Goal: Information Seeking & Learning: Find specific fact

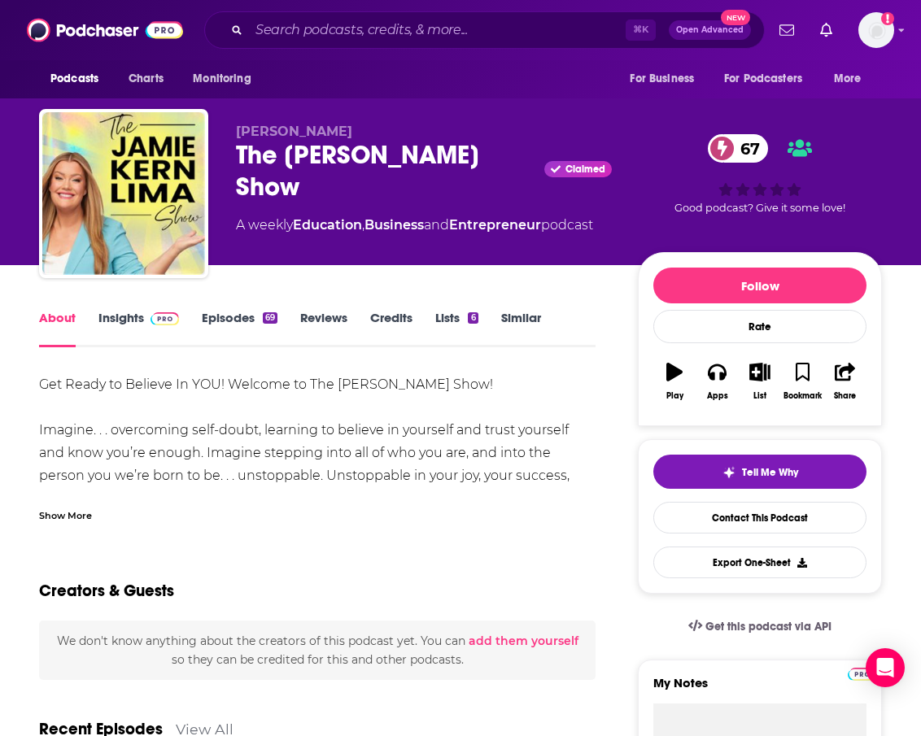
click at [93, 521] on div "Show More" at bounding box center [317, 509] width 556 height 28
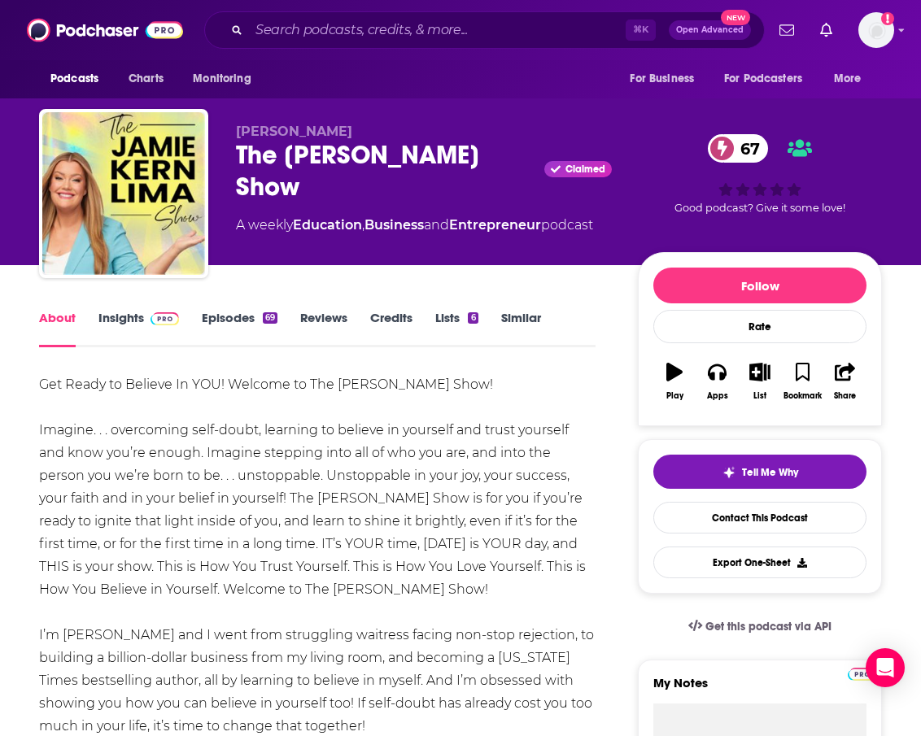
click at [253, 321] on link "Episodes 69" at bounding box center [240, 328] width 76 height 37
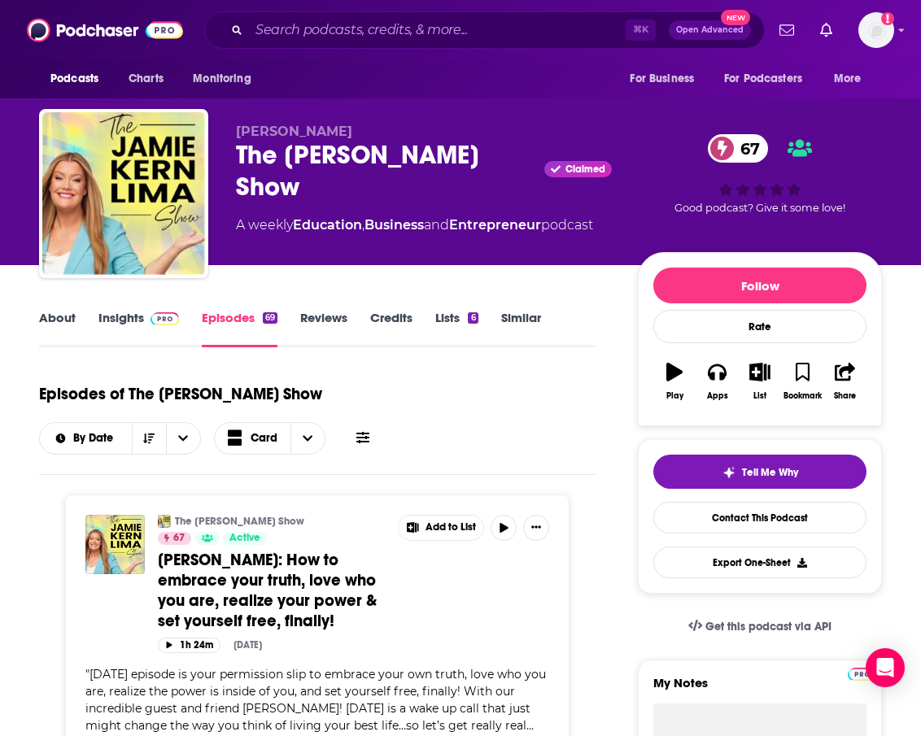
click at [361, 431] on icon at bounding box center [362, 437] width 13 height 13
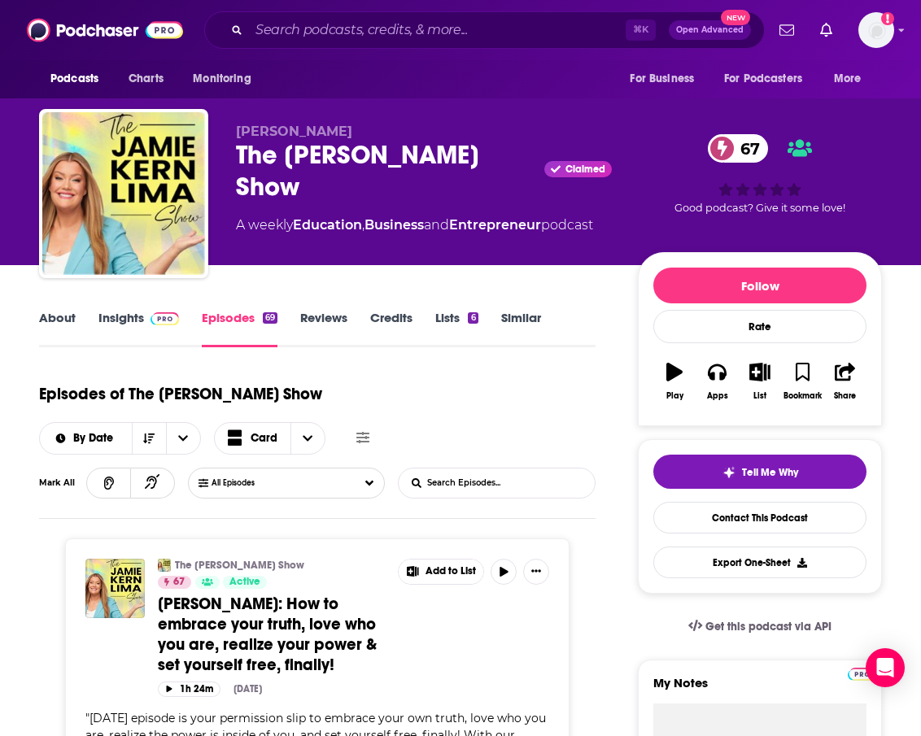
click at [432, 499] on div "Episodes of The [PERSON_NAME] Show By Date Card Mark All All Episodes List Sear…" at bounding box center [317, 446] width 556 height 146
click at [447, 483] on input "List Search Input" at bounding box center [484, 483] width 170 height 29
type input "faith"
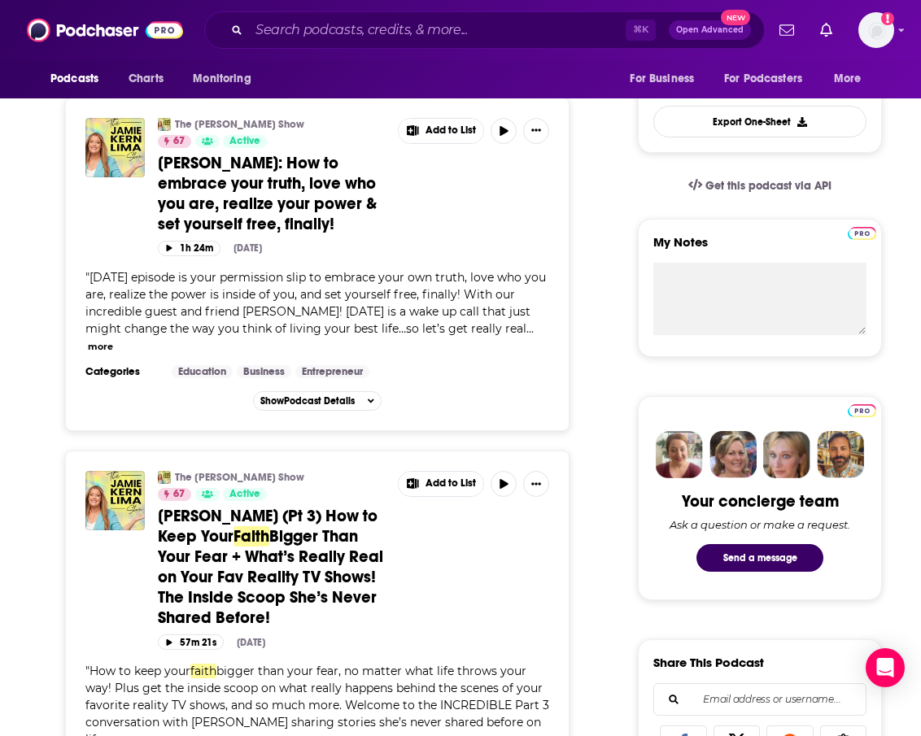
scroll to position [442, 0]
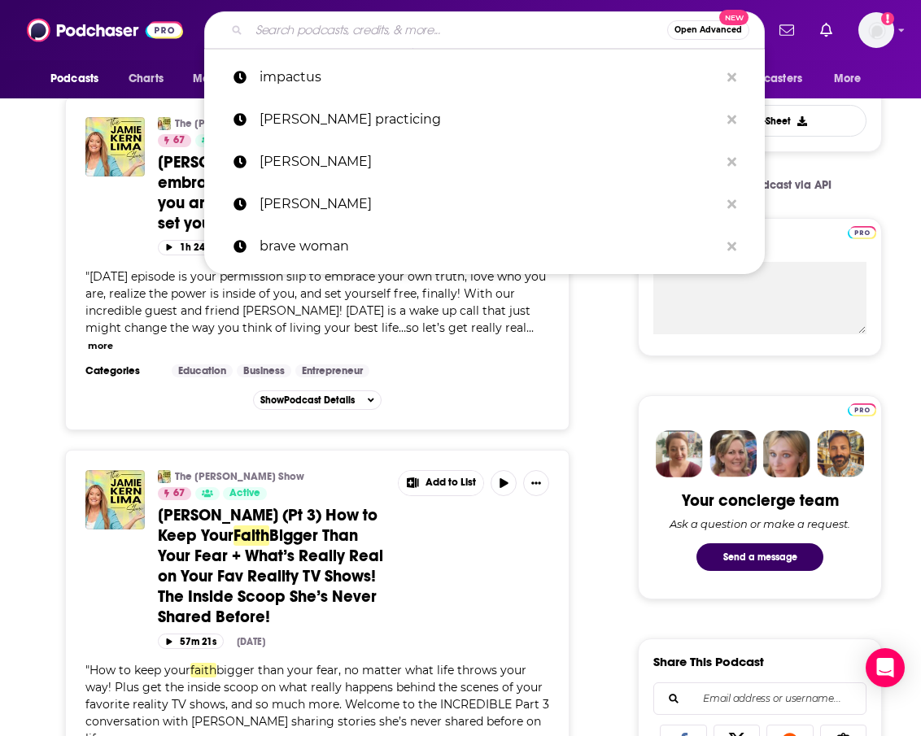
click at [507, 33] on input "Search podcasts, credits, & more..." at bounding box center [458, 30] width 418 height 26
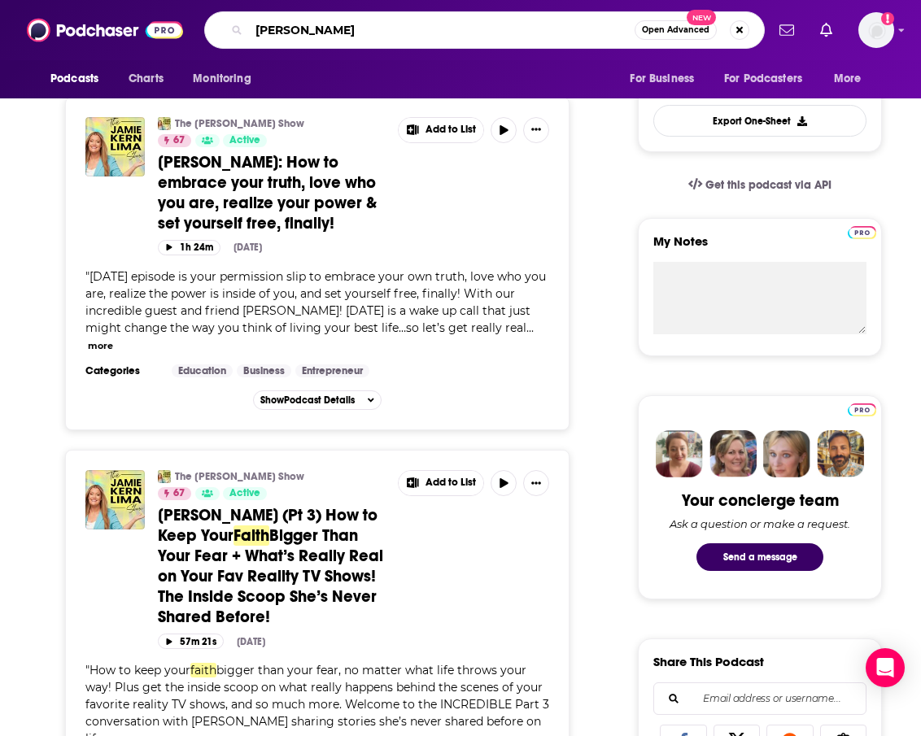
type input "[PERSON_NAME]"
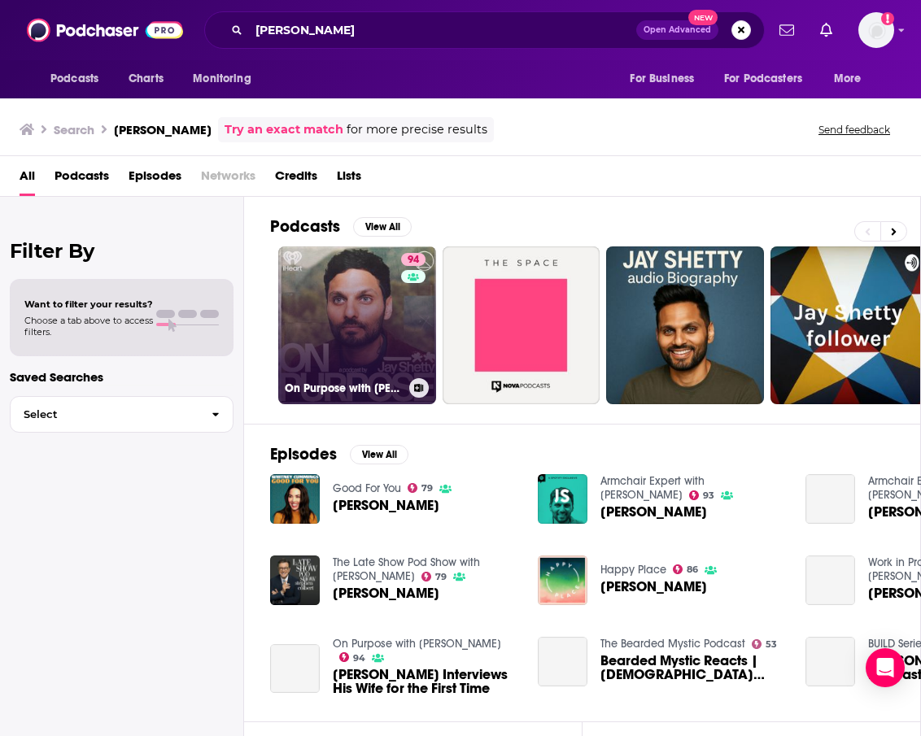
click at [300, 349] on link "94 On Purpose with [PERSON_NAME]" at bounding box center [357, 325] width 158 height 158
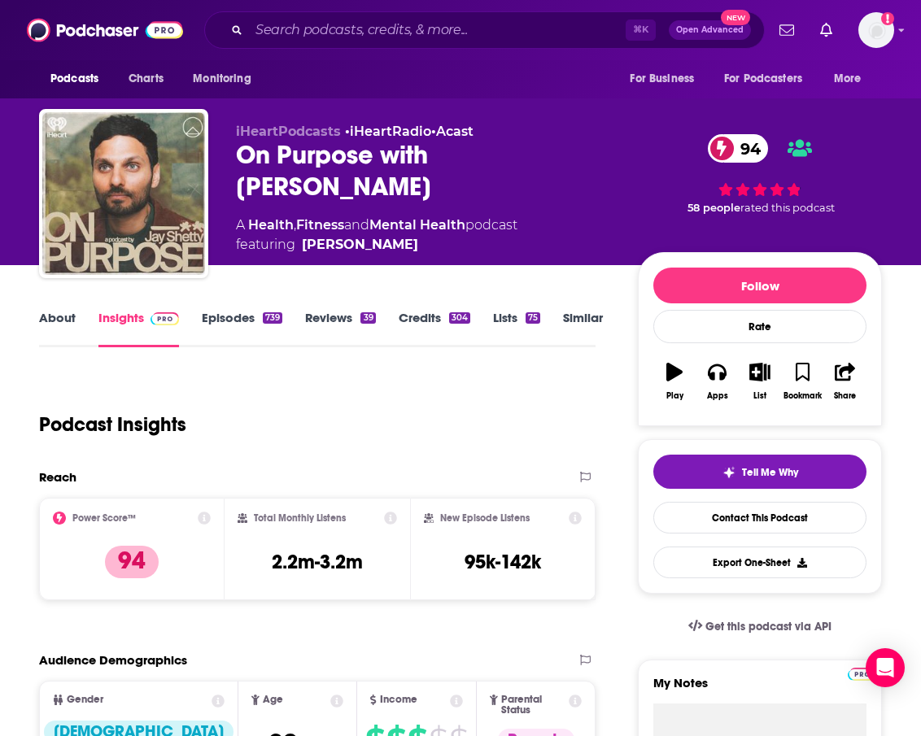
click at [238, 326] on link "Episodes 739" at bounding box center [242, 328] width 81 height 37
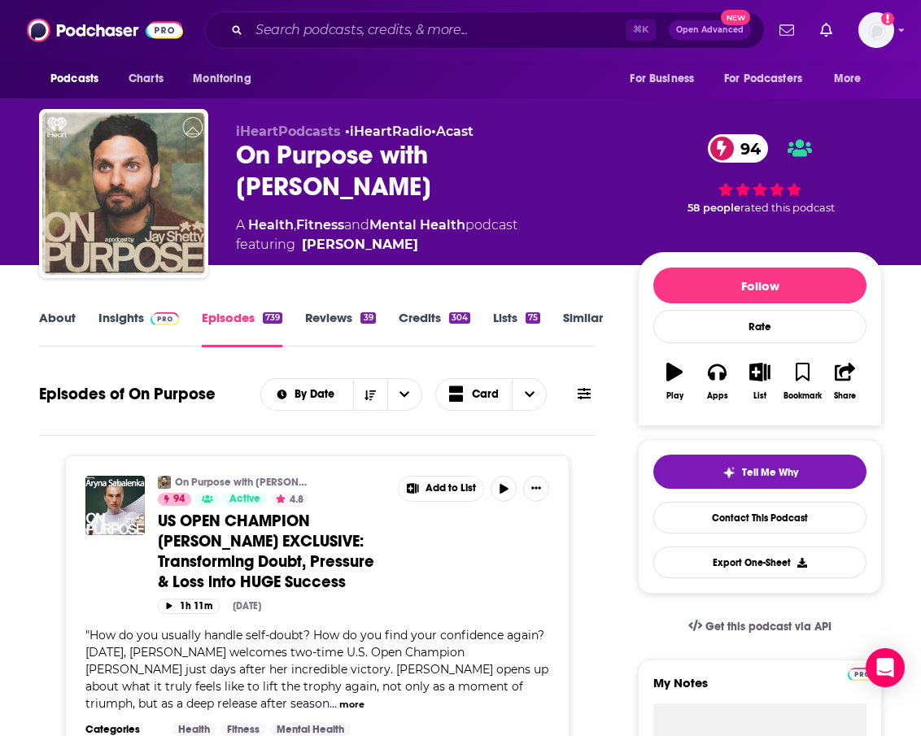
click at [593, 403] on button at bounding box center [584, 394] width 23 height 17
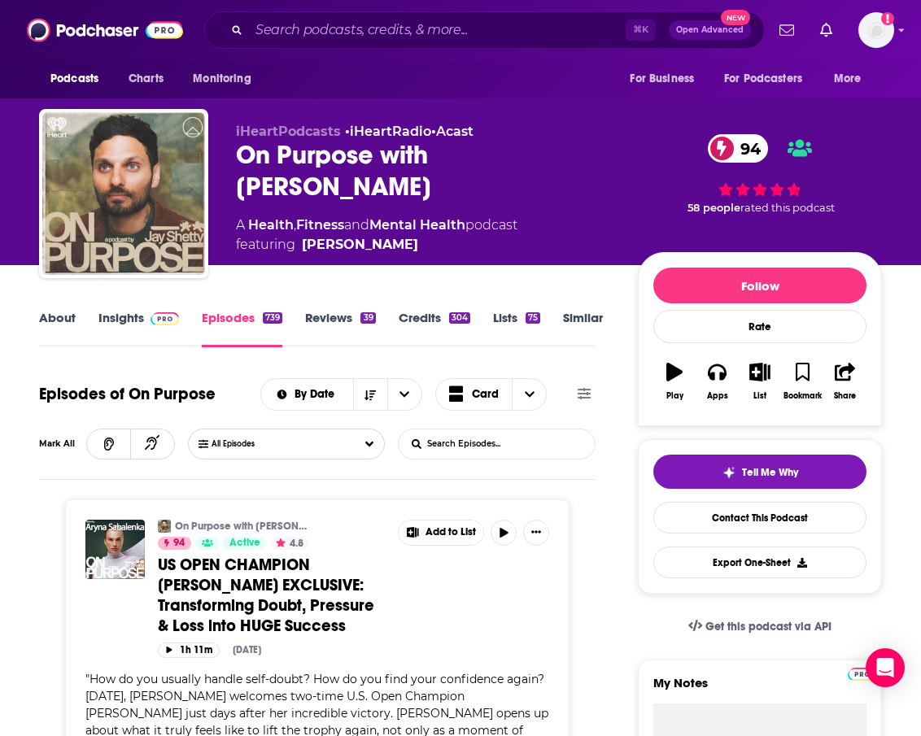
click at [506, 449] on input "List Search Input" at bounding box center [484, 444] width 170 height 29
type input "faith"
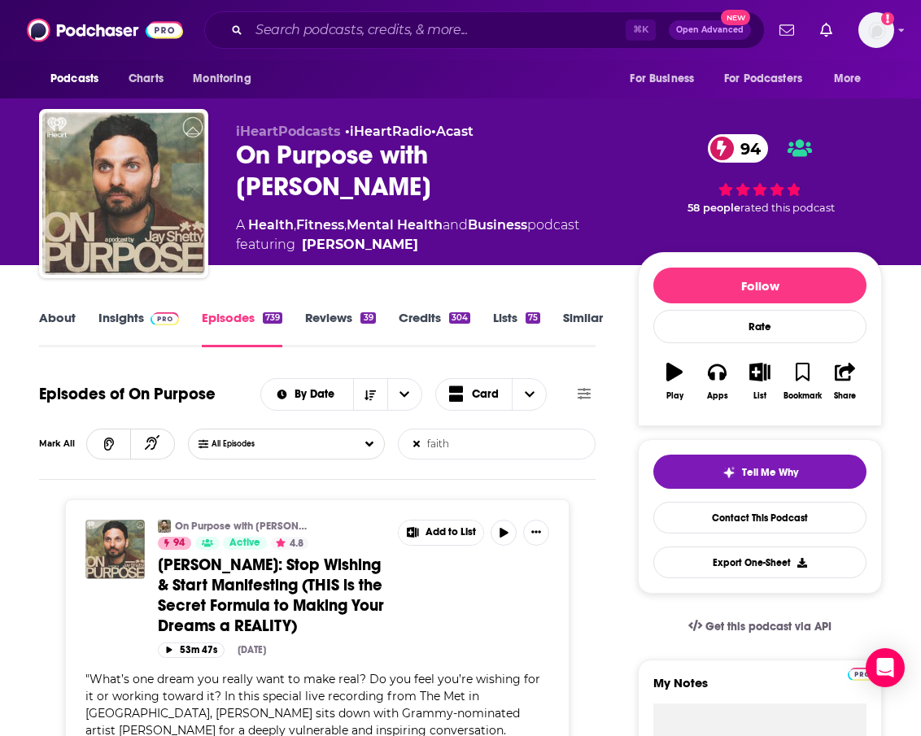
click at [425, 447] on input "faith" at bounding box center [484, 444] width 170 height 29
click at [419, 447] on icon at bounding box center [416, 444] width 7 height 7
